Goal: Task Accomplishment & Management: Manage account settings

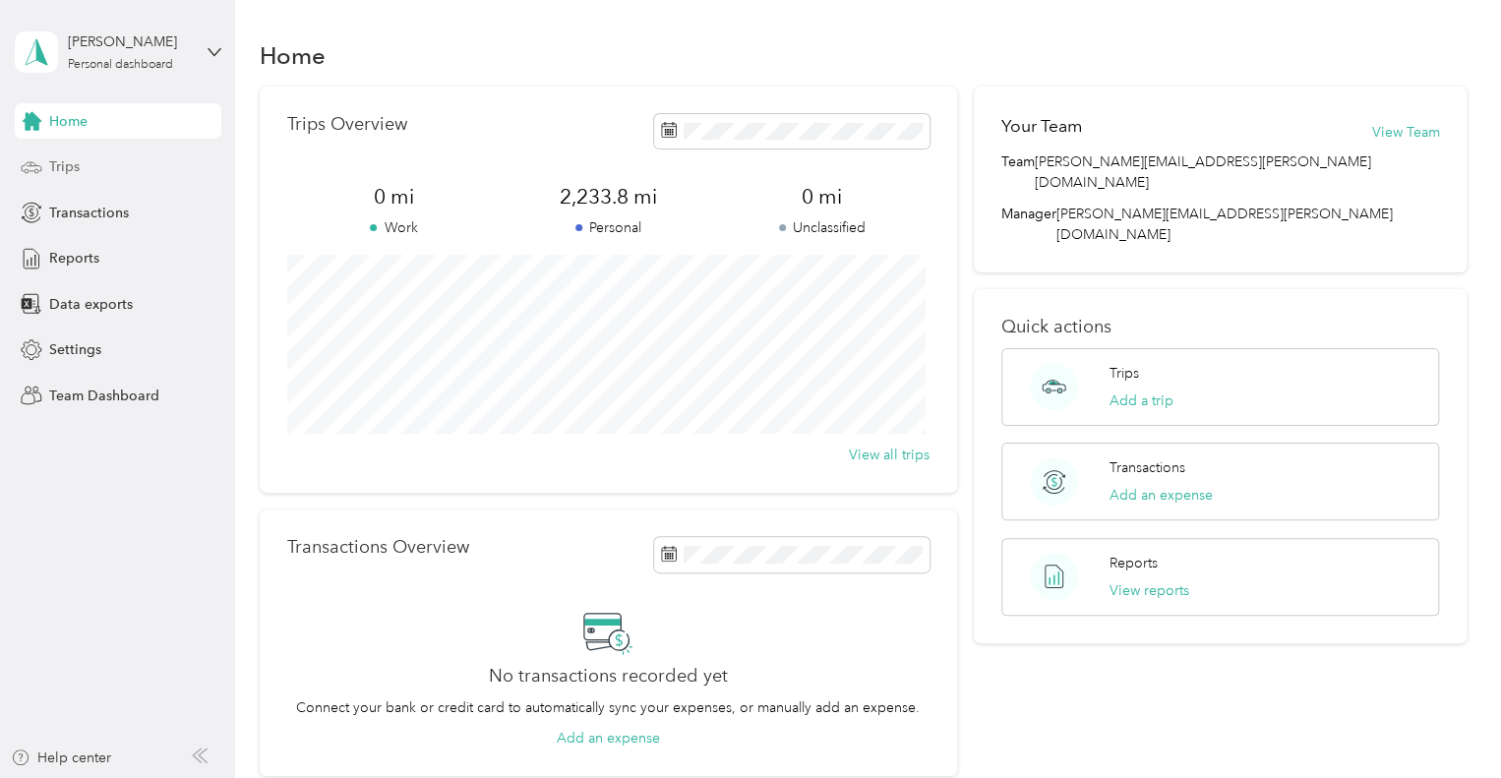
click at [86, 171] on div "Trips" at bounding box center [118, 167] width 207 height 35
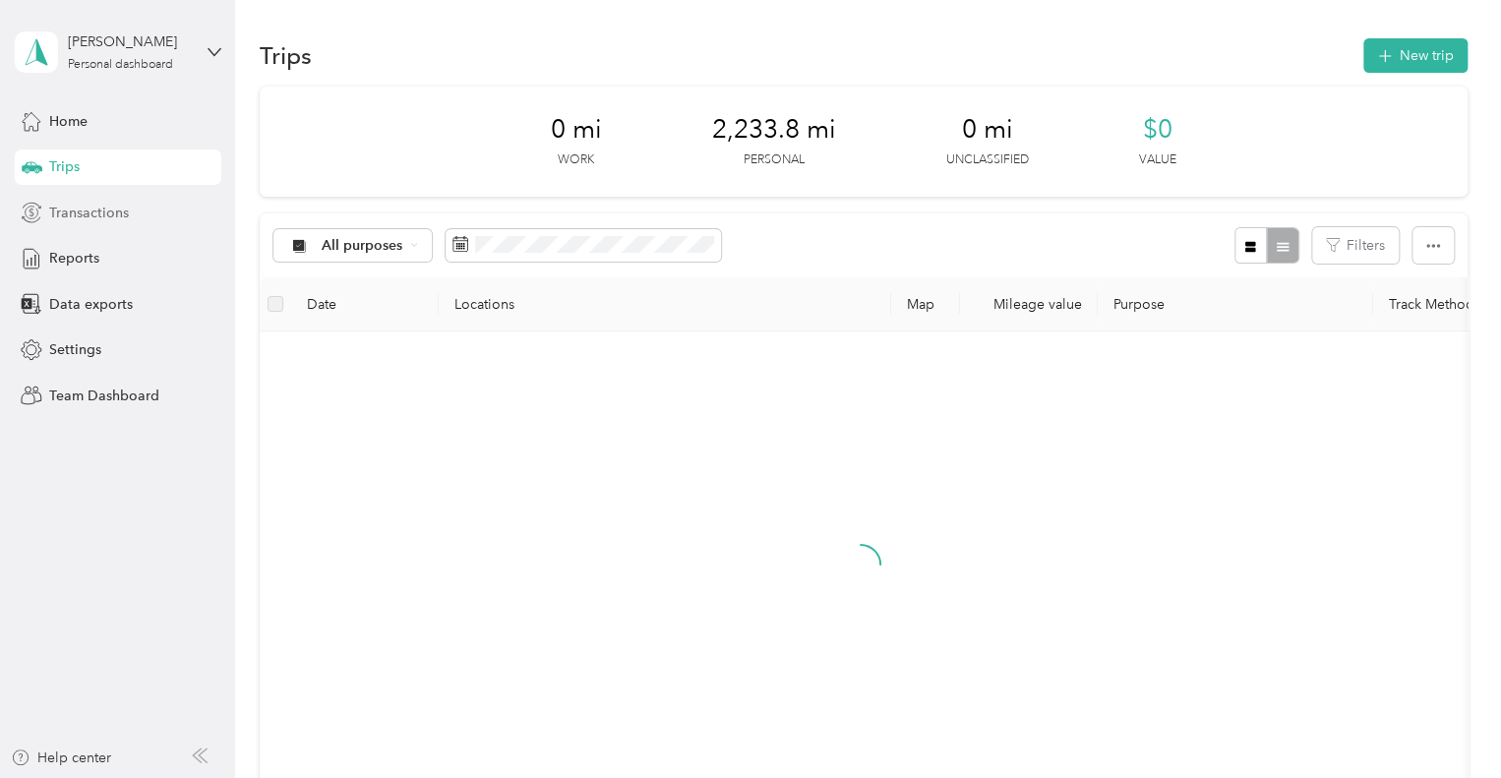
click at [106, 217] on span "Transactions" at bounding box center [89, 213] width 80 height 21
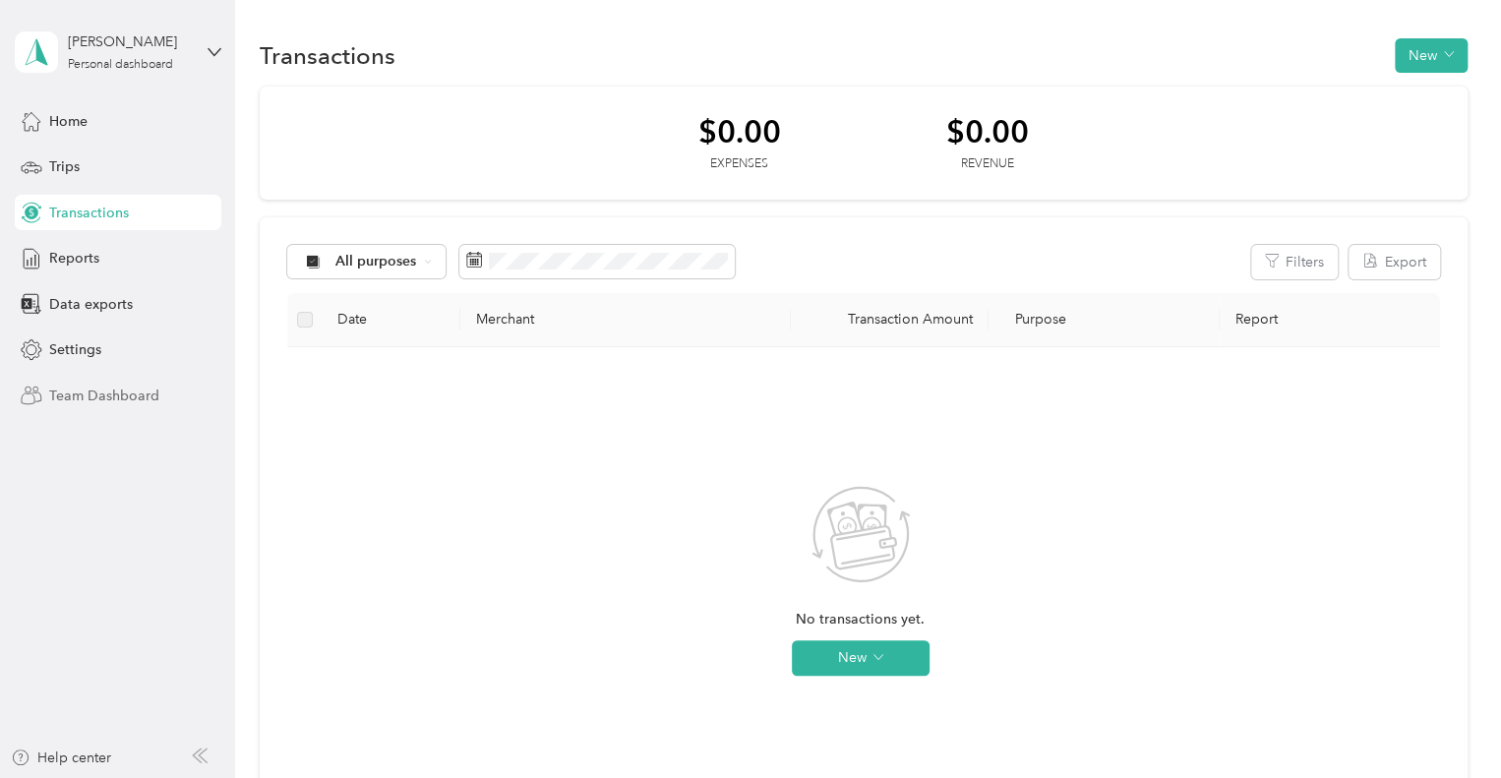
click at [87, 396] on span "Team Dashboard" at bounding box center [104, 396] width 110 height 21
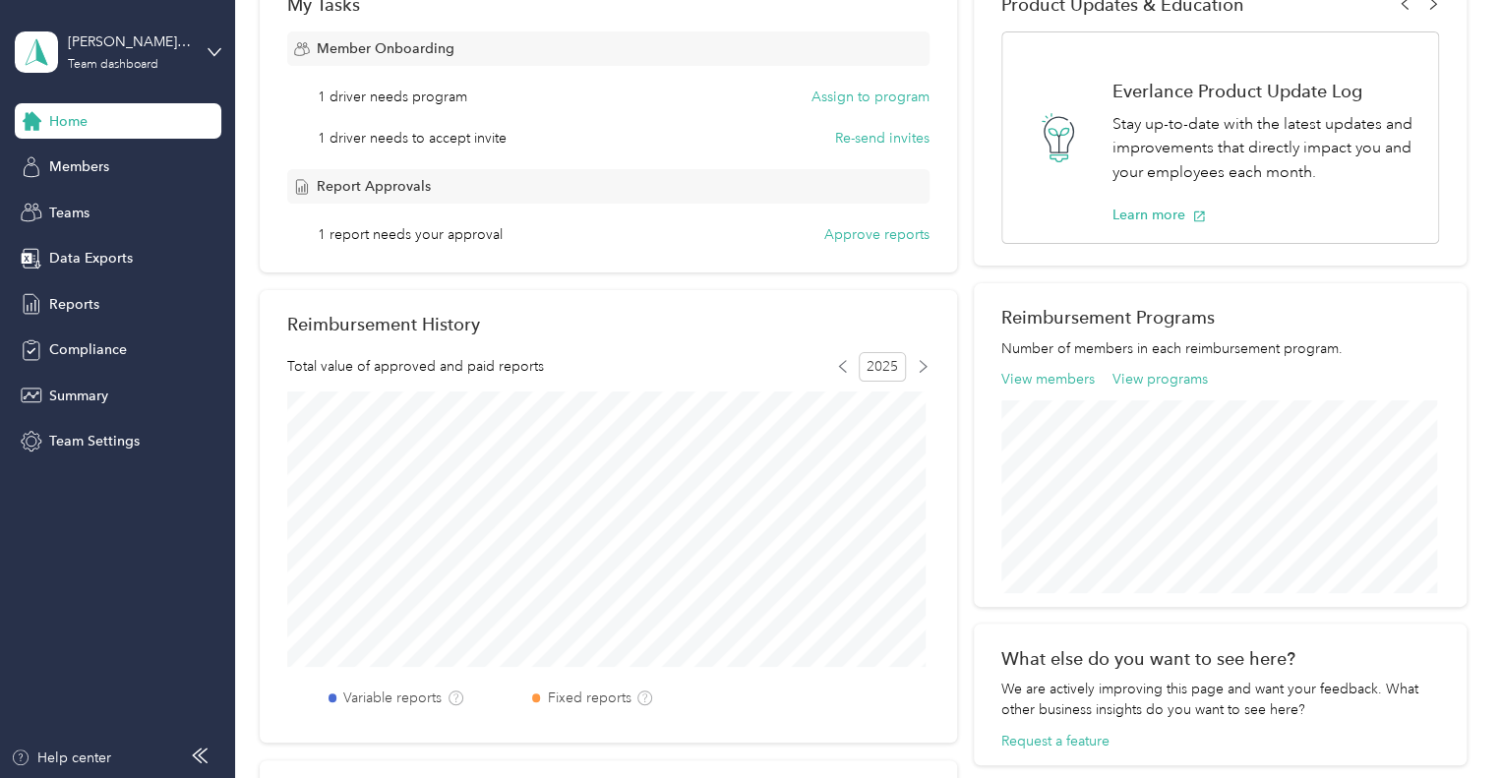
scroll to position [393, 0]
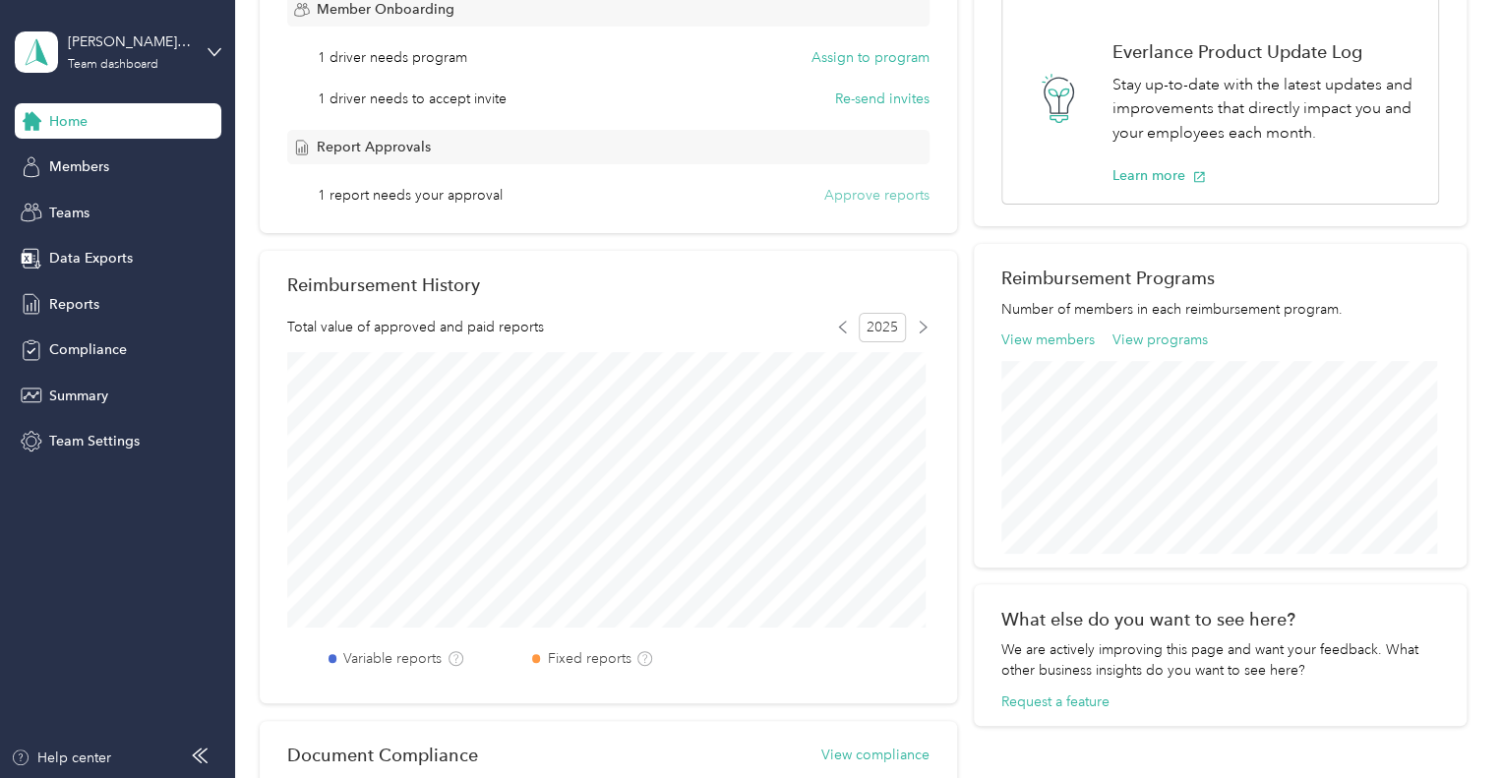
click at [880, 196] on button "Approve reports" at bounding box center [876, 195] width 105 height 21
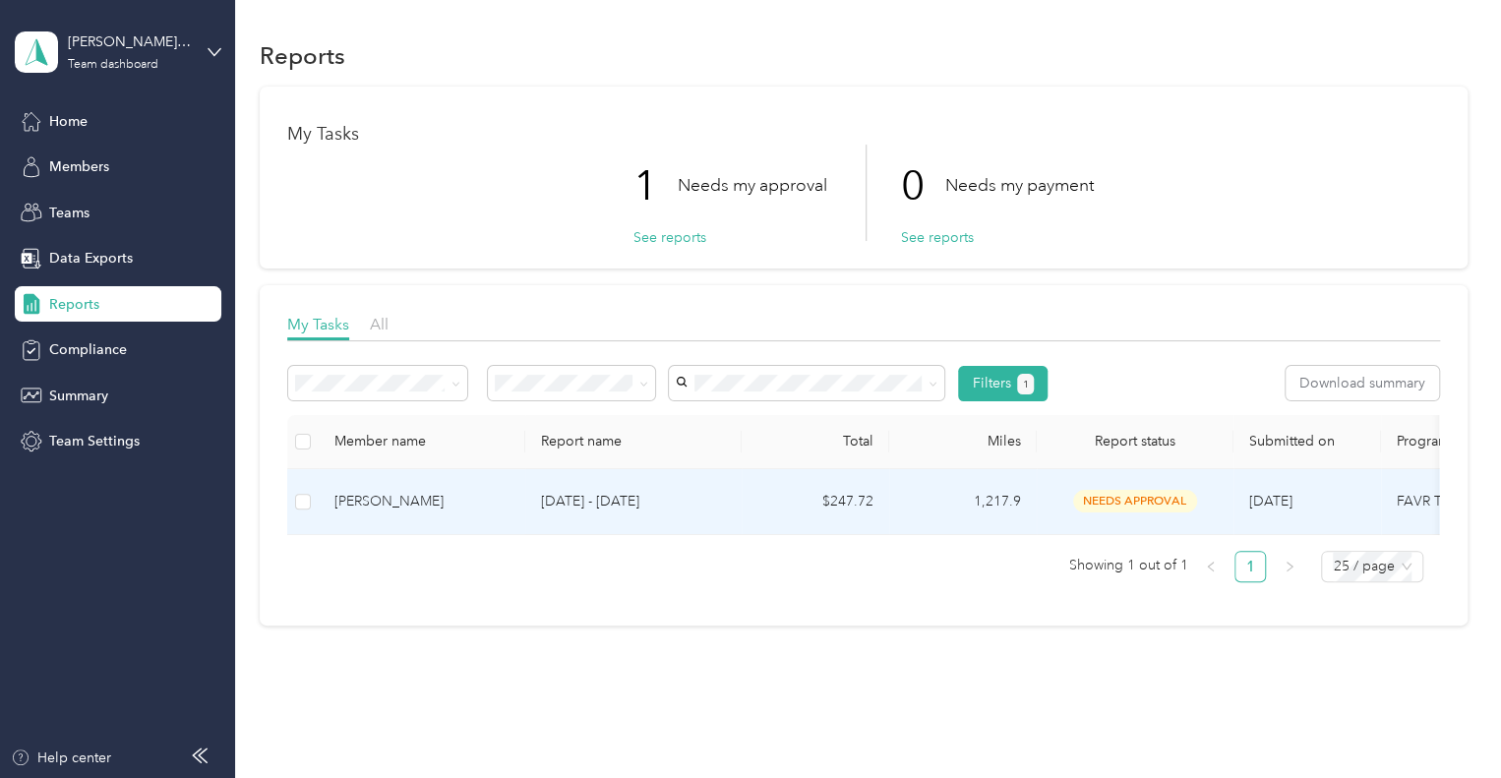
click at [606, 506] on p "[DATE] - [DATE]" at bounding box center [633, 502] width 185 height 22
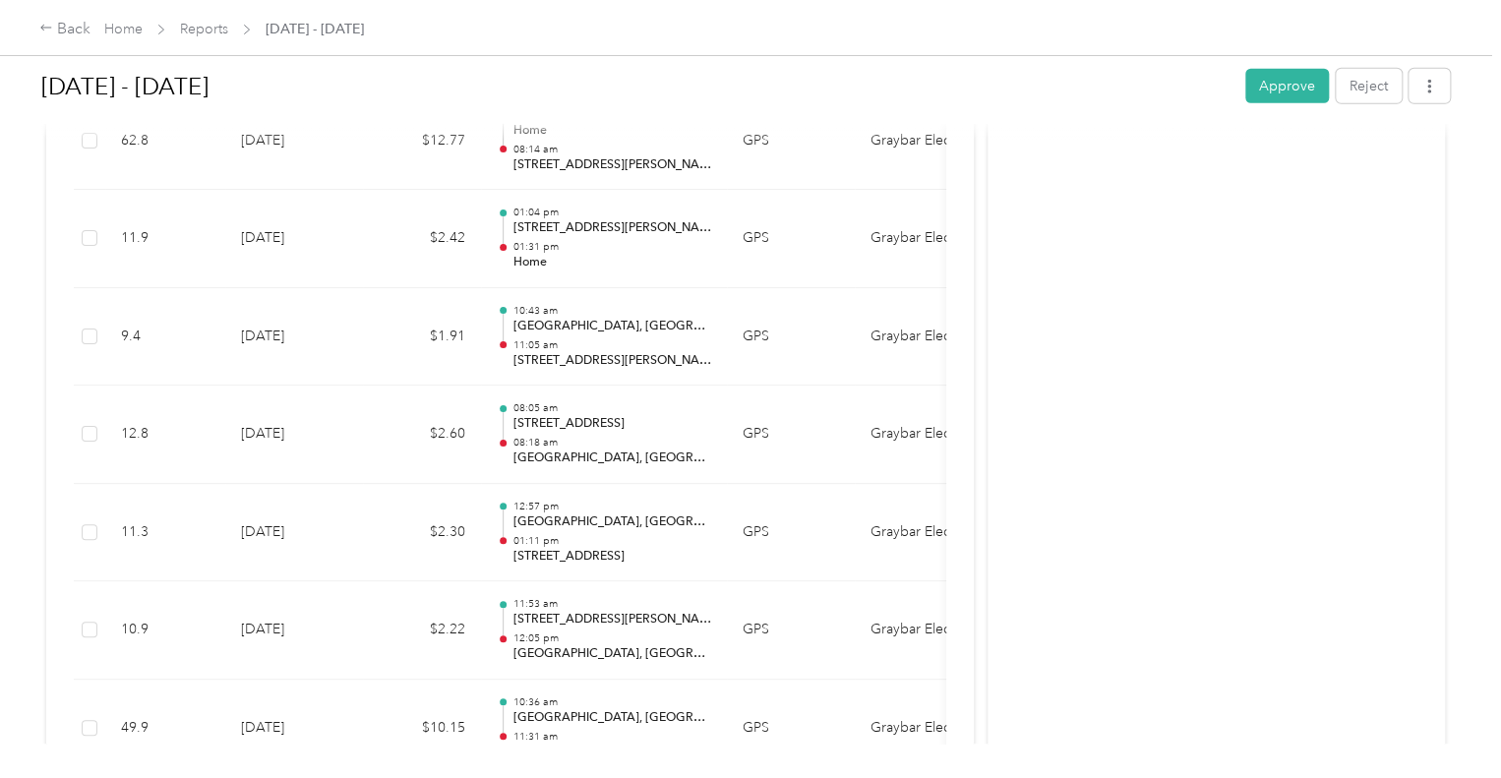
scroll to position [2738, 0]
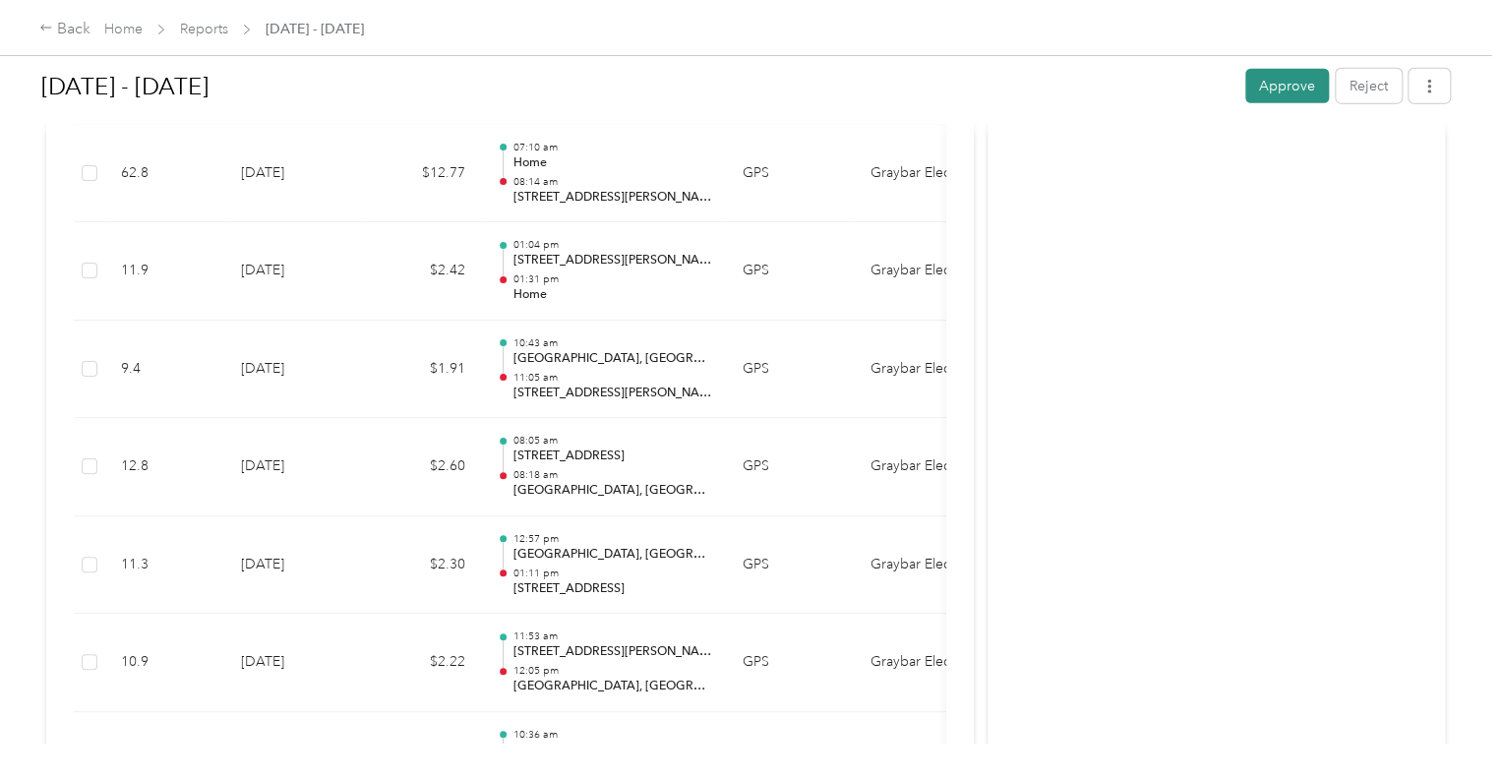
click at [1296, 94] on button "Approve" at bounding box center [1287, 86] width 84 height 34
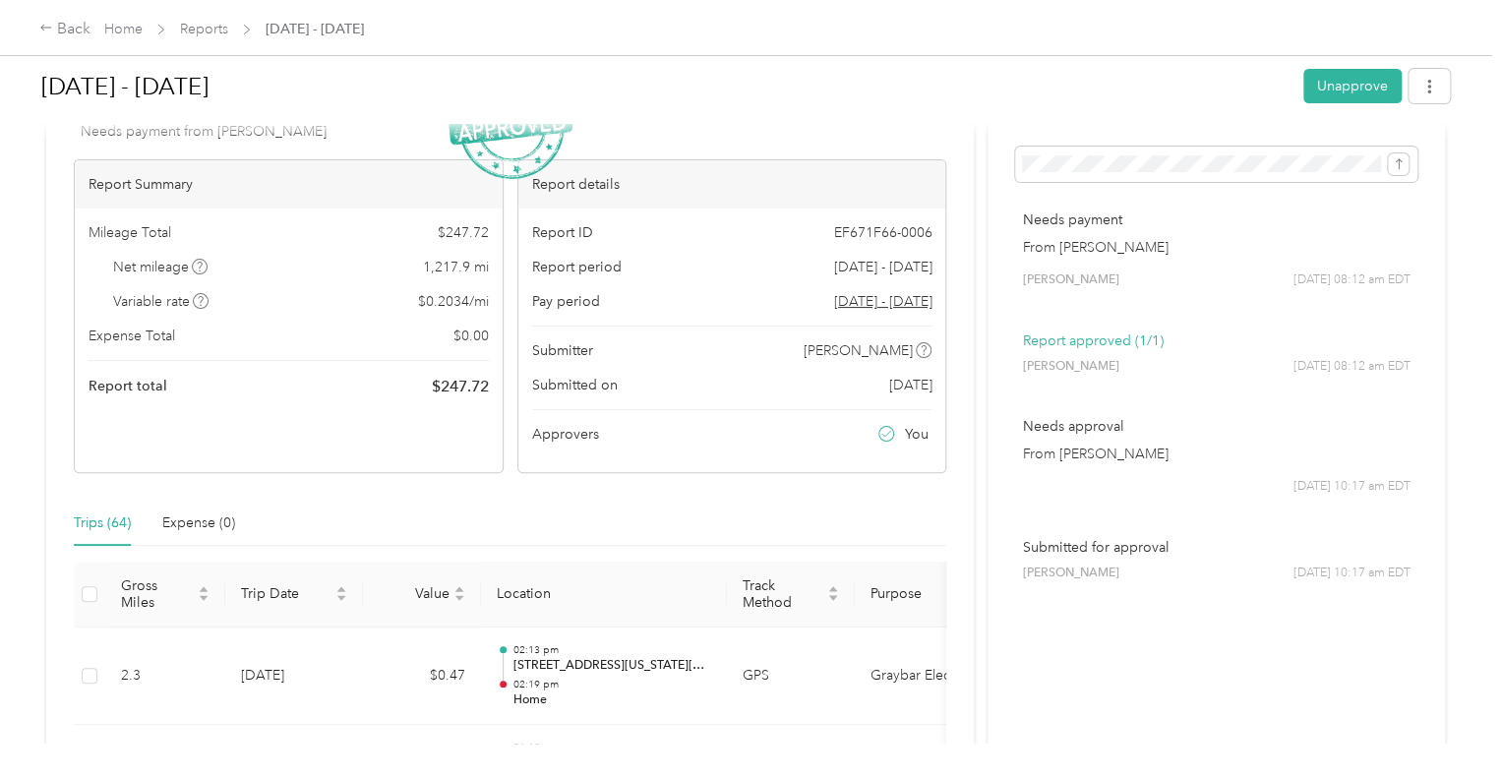
scroll to position [0, 0]
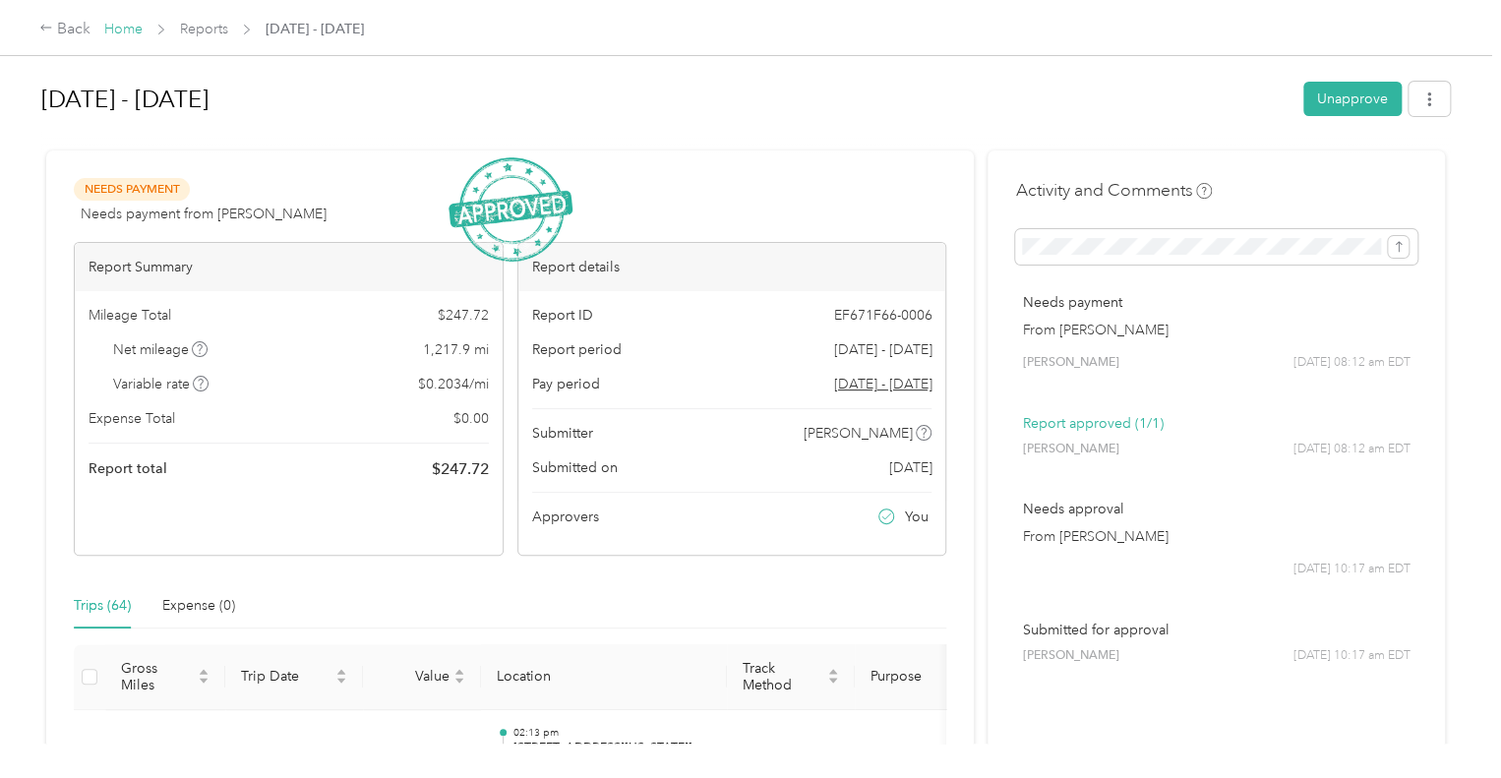
click at [118, 29] on link "Home" at bounding box center [123, 29] width 38 height 17
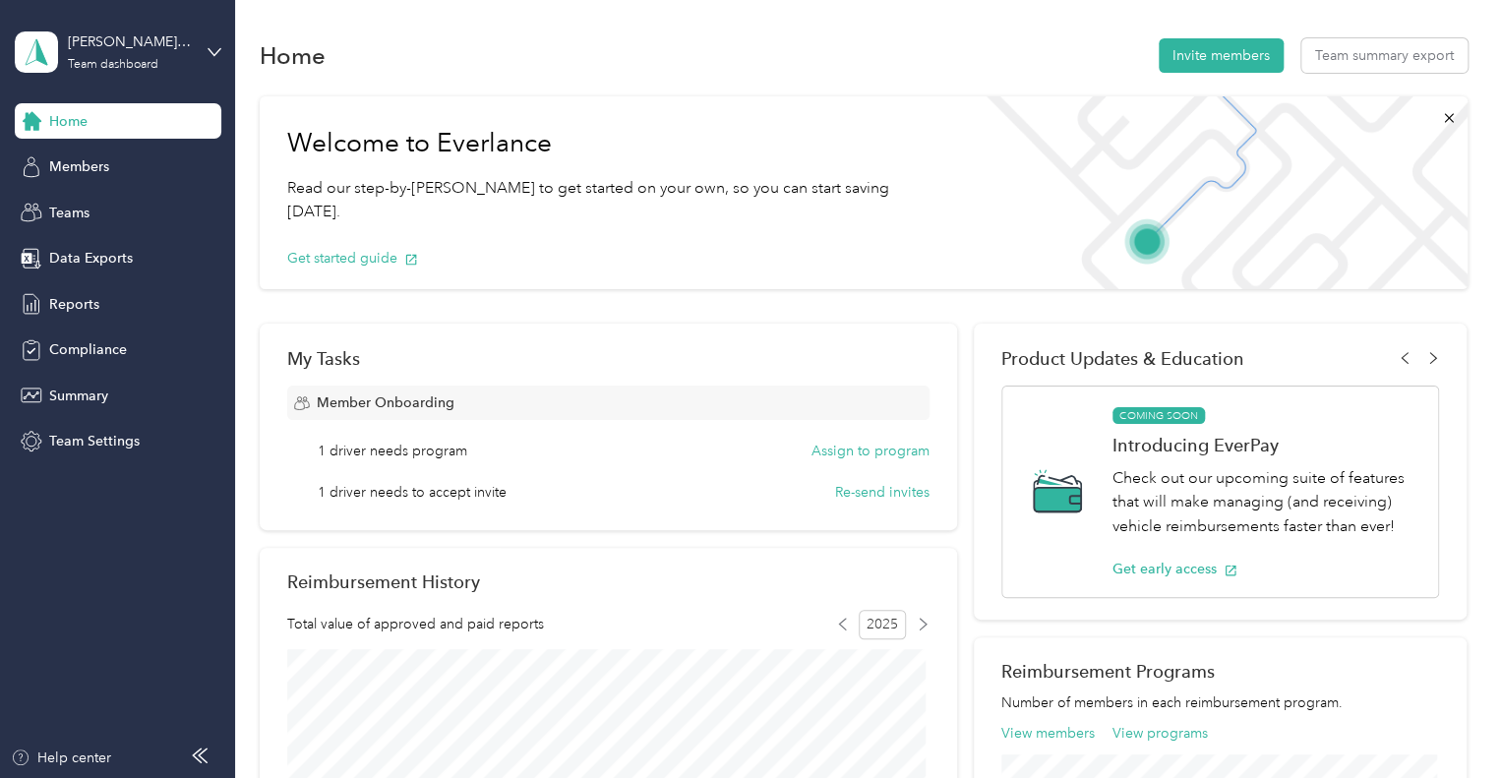
click at [102, 160] on span "Members" at bounding box center [79, 166] width 60 height 21
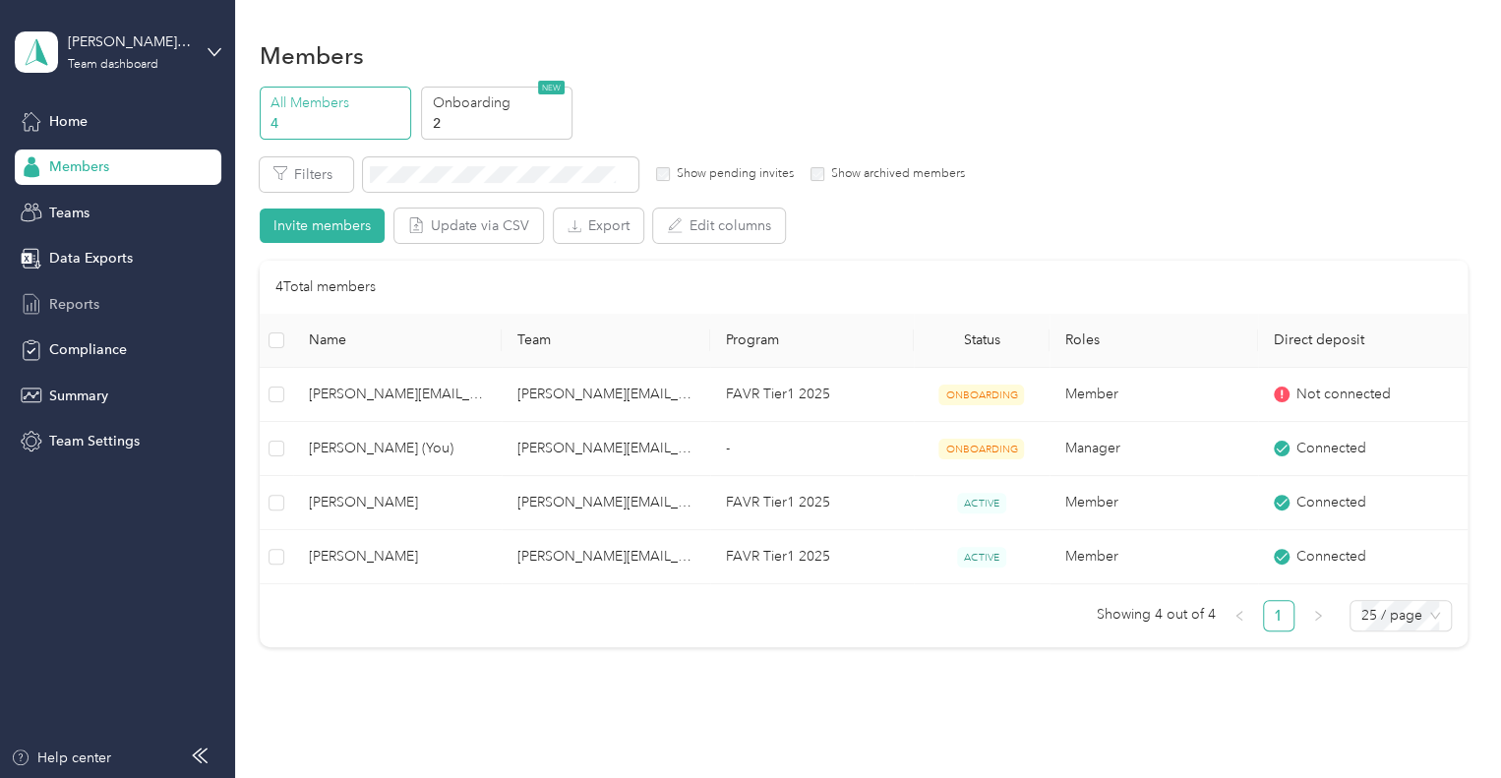
click at [112, 300] on div "Reports" at bounding box center [118, 303] width 207 height 35
